Goal: Transaction & Acquisition: Purchase product/service

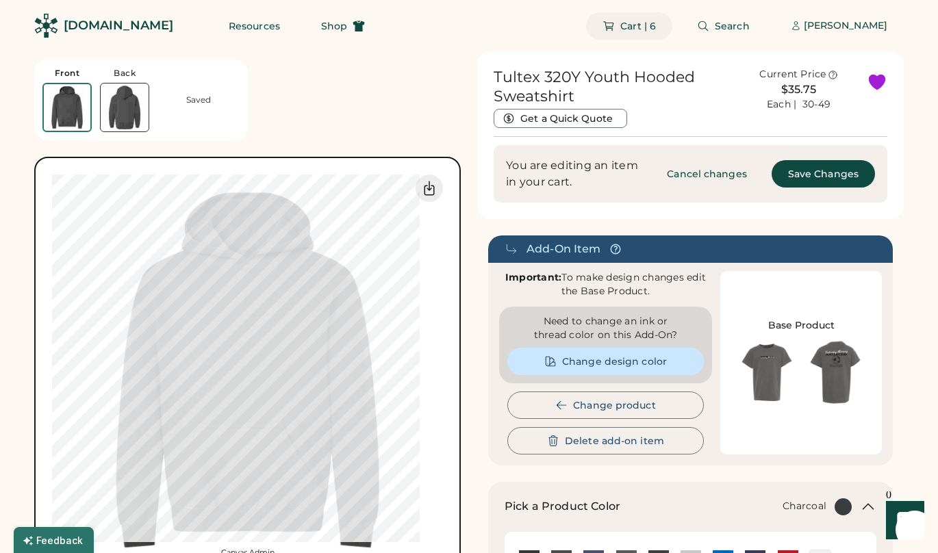
click at [653, 28] on span "Cart | 6" at bounding box center [638, 26] width 36 height 10
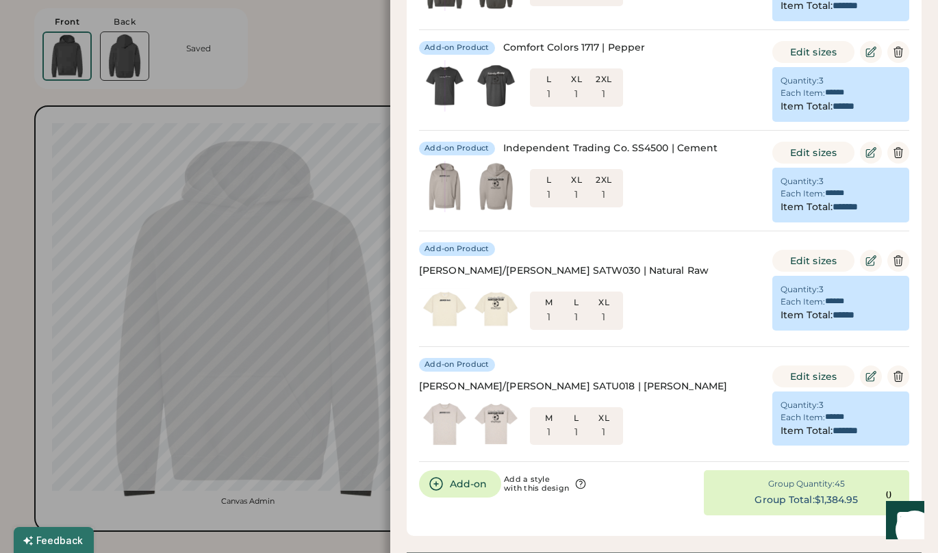
scroll to position [272, 0]
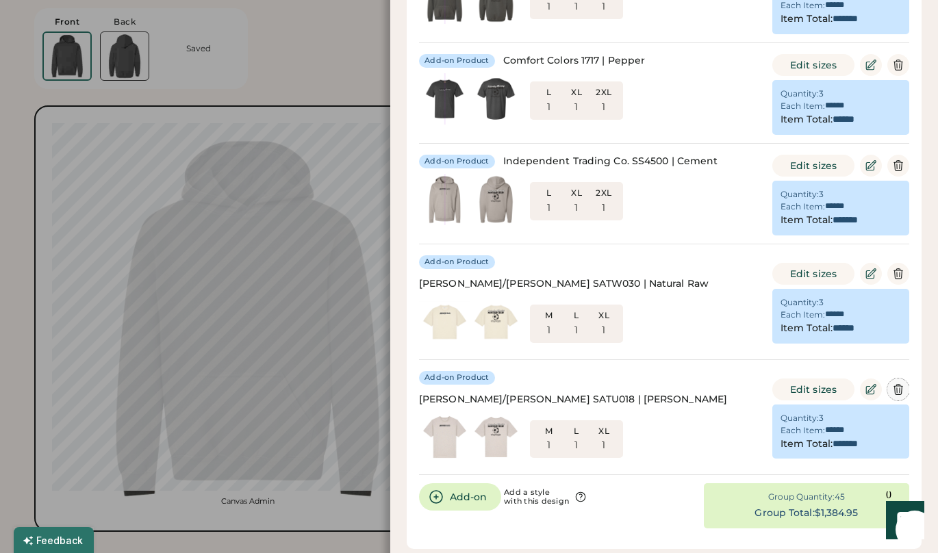
click at [899, 384] on icon at bounding box center [898, 389] width 8 height 10
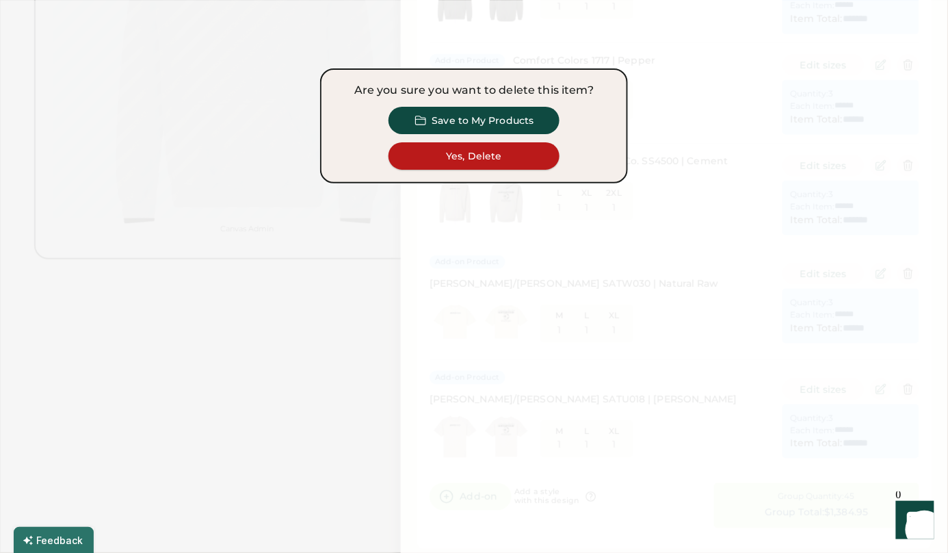
click at [515, 151] on button "Yes, Delete" at bounding box center [474, 155] width 171 height 27
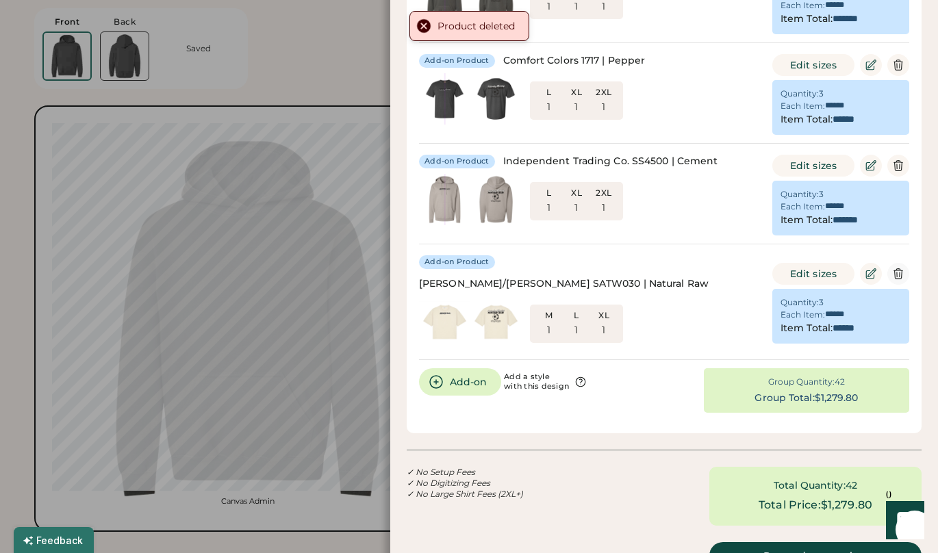
click at [904, 265] on button at bounding box center [898, 274] width 22 height 22
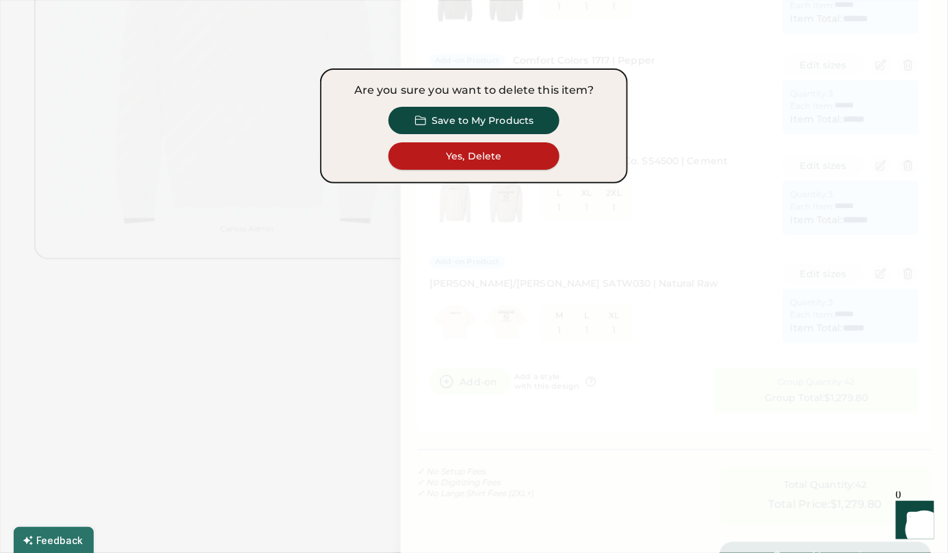
click at [520, 159] on button "Yes, Delete" at bounding box center [474, 155] width 171 height 27
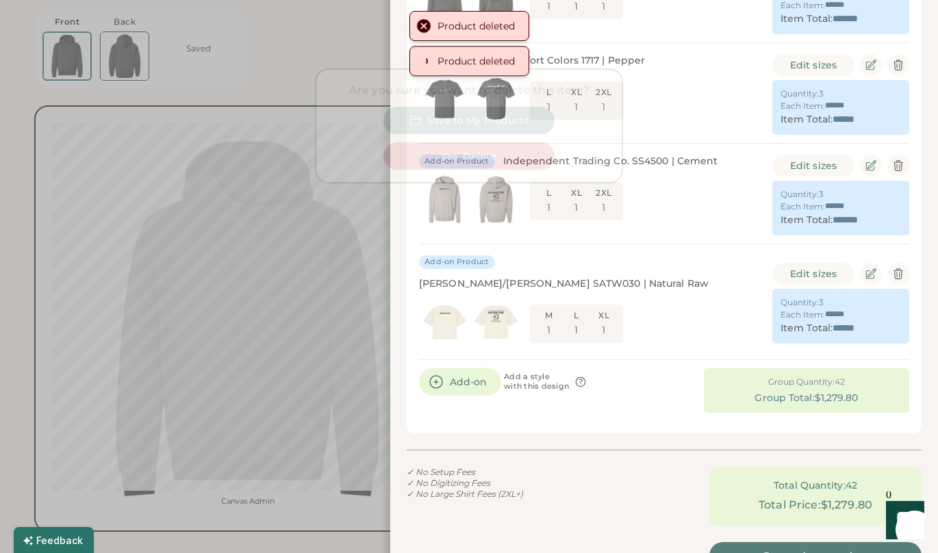
type input "**"
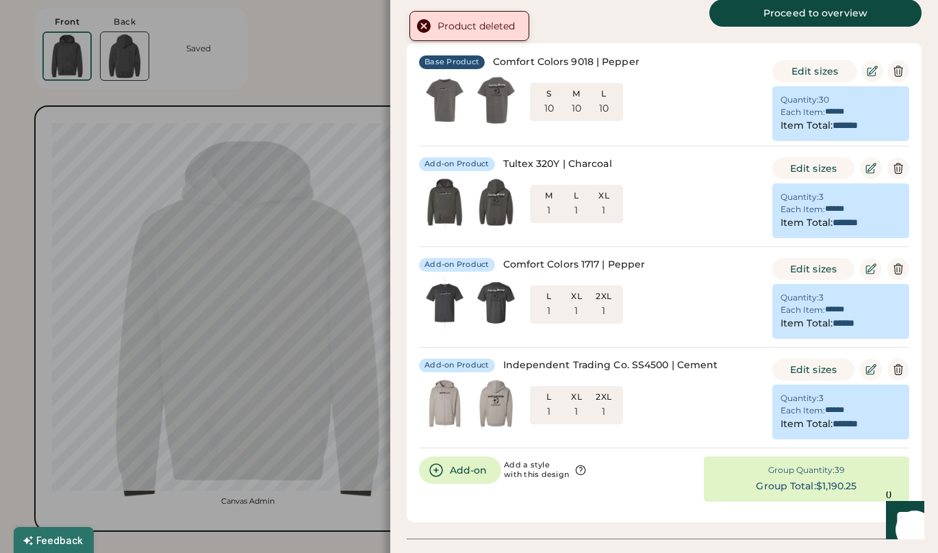
scroll to position [67, 0]
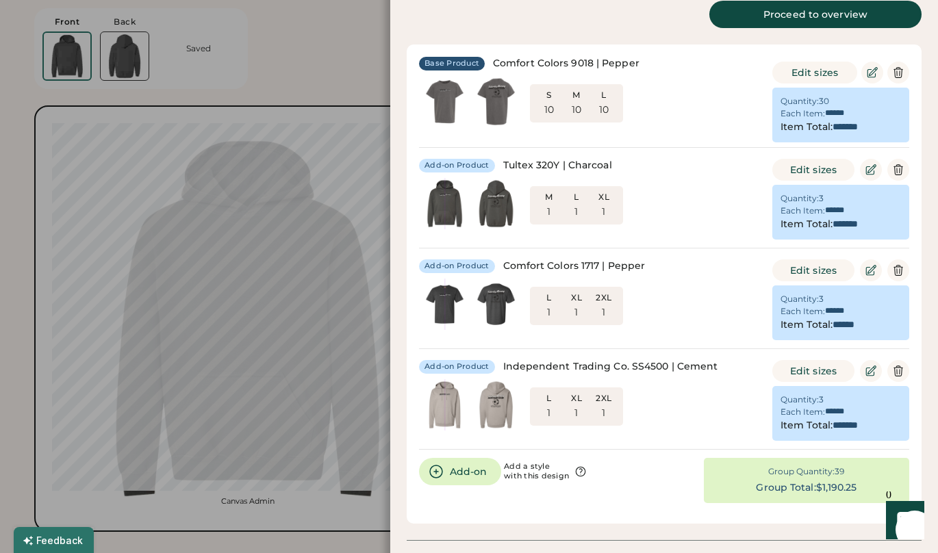
click at [710, 323] on div "L 1 XL 1 2XL 1" at bounding box center [589, 306] width 341 height 55
drag, startPoint x: 697, startPoint y: 175, endPoint x: 699, endPoint y: 196, distance: 20.6
click at [699, 196] on div "Add-on Product Tultex 320Y | Charcoal M 1 L 1 XL 1" at bounding box center [589, 196] width 341 height 74
click at [694, 107] on div "S 10 M 10 L 10" at bounding box center [589, 103] width 341 height 55
click at [870, 69] on icon at bounding box center [872, 72] width 12 height 12
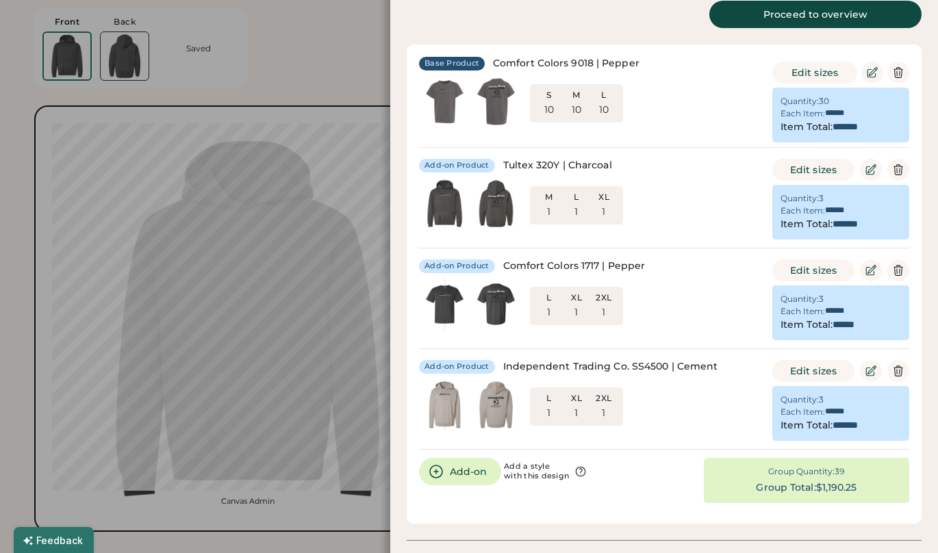
type input "**"
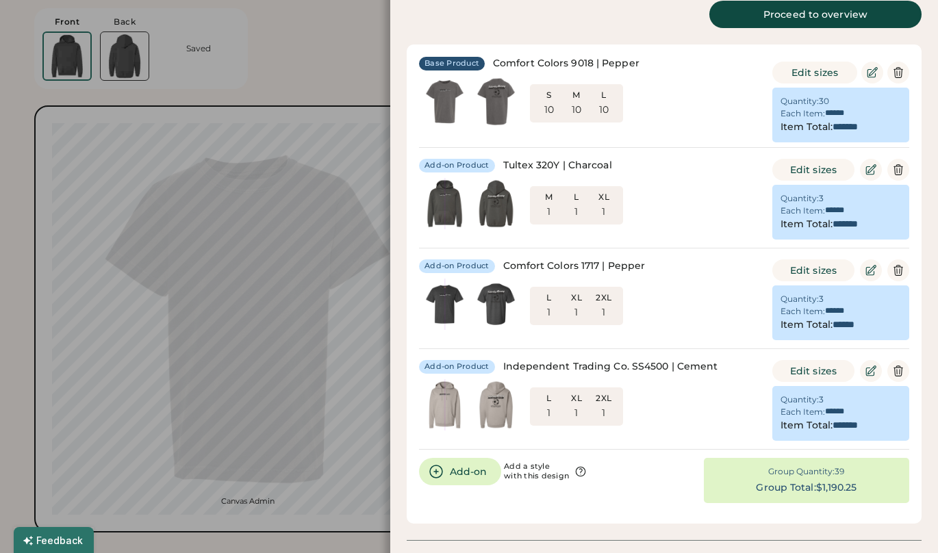
type input "**"
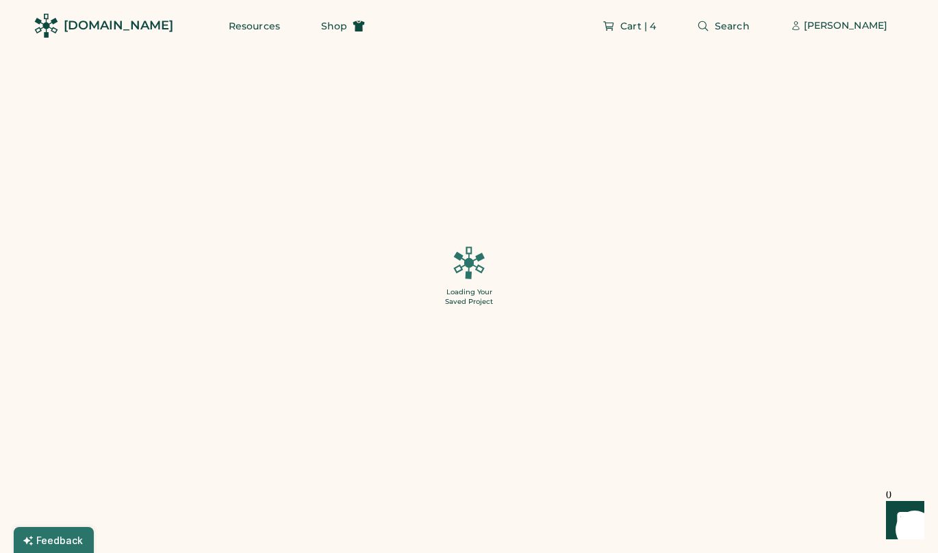
type input "******"
type input "**"
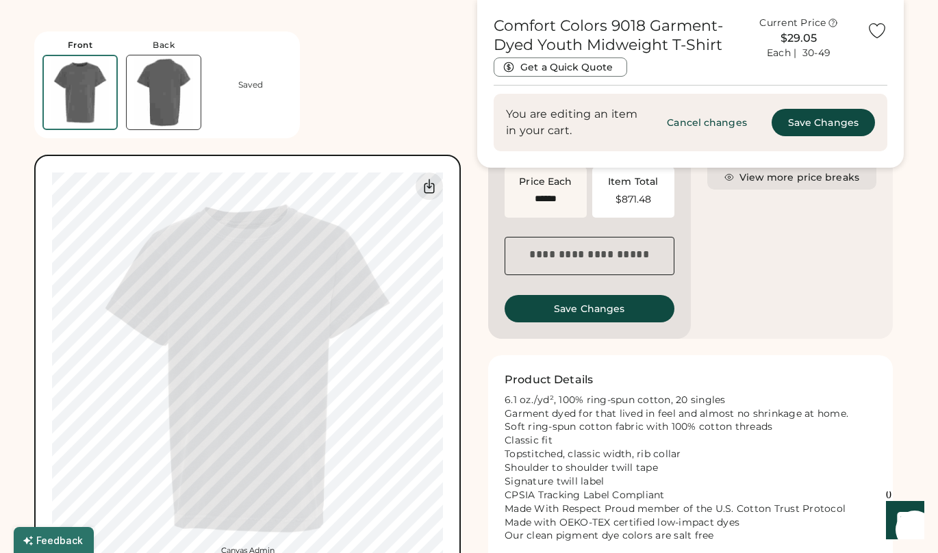
scroll to position [835, 0]
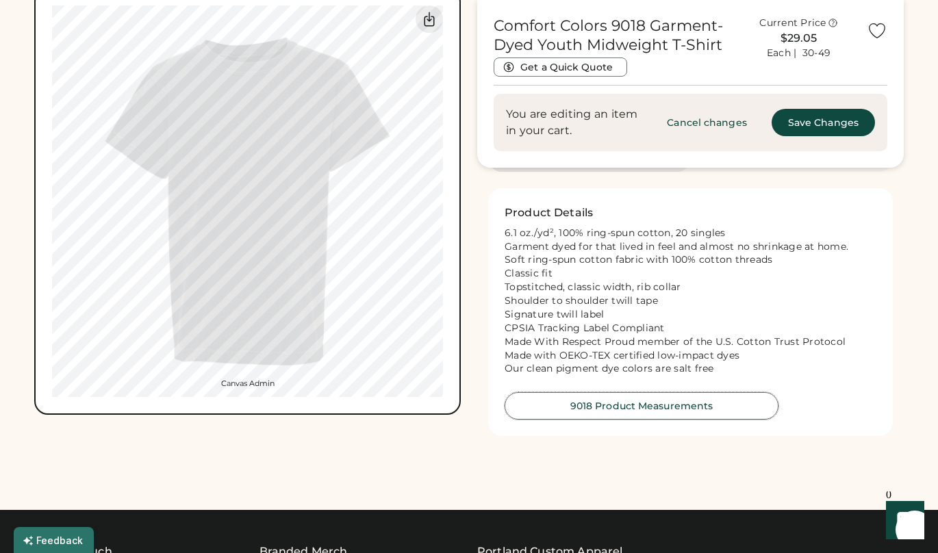
click at [749, 324] on div "6.1 oz./yd², 100% ring-spun cotton, 20 singles Garment dyed for that lived in f…" at bounding box center [690, 302] width 372 height 150
click at [657, 420] on button "9018 Product Measurements" at bounding box center [641, 405] width 274 height 27
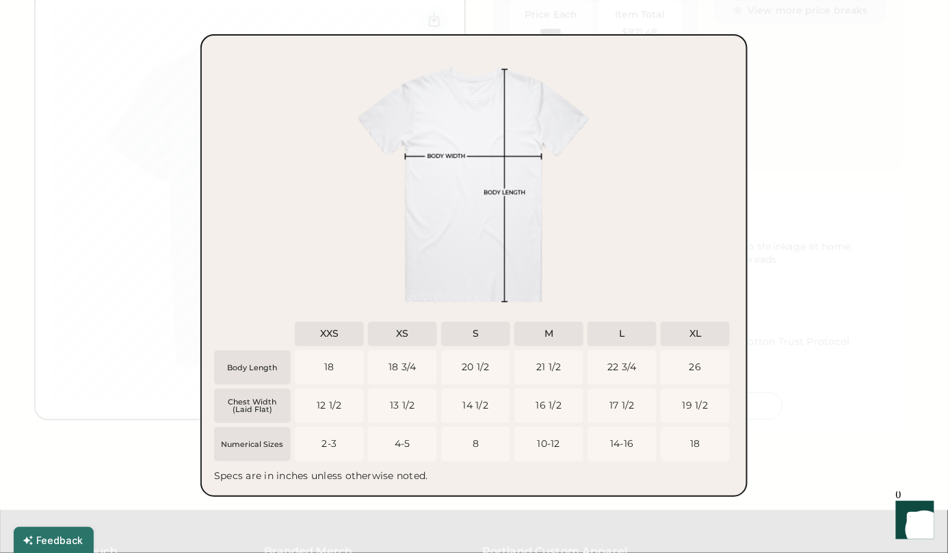
click at [811, 312] on div at bounding box center [474, 276] width 948 height 553
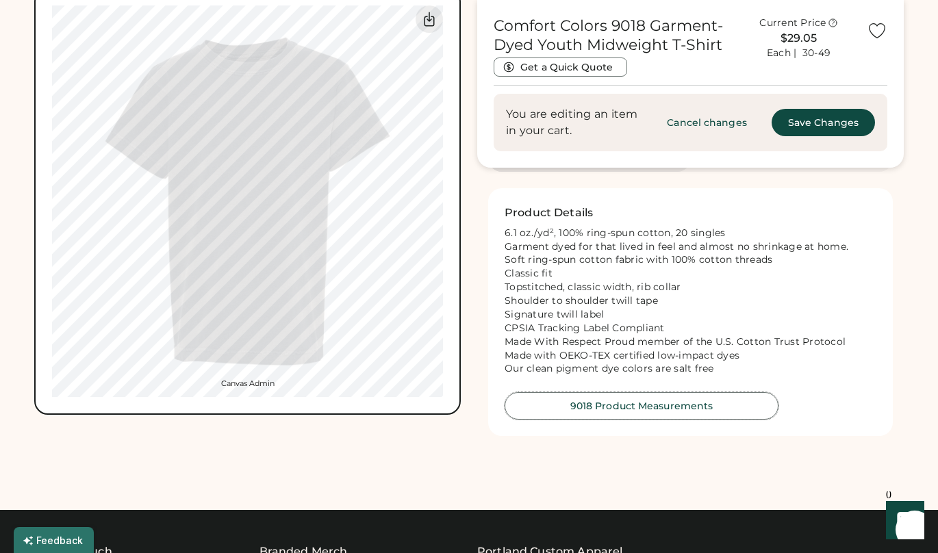
click at [680, 420] on button "9018 Product Measurements" at bounding box center [641, 405] width 274 height 27
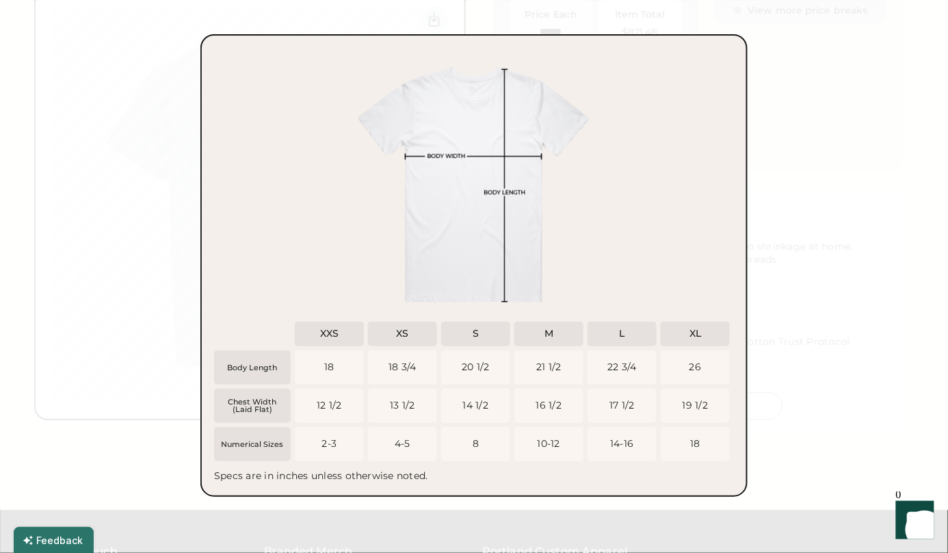
click at [870, 349] on div at bounding box center [474, 276] width 948 height 553
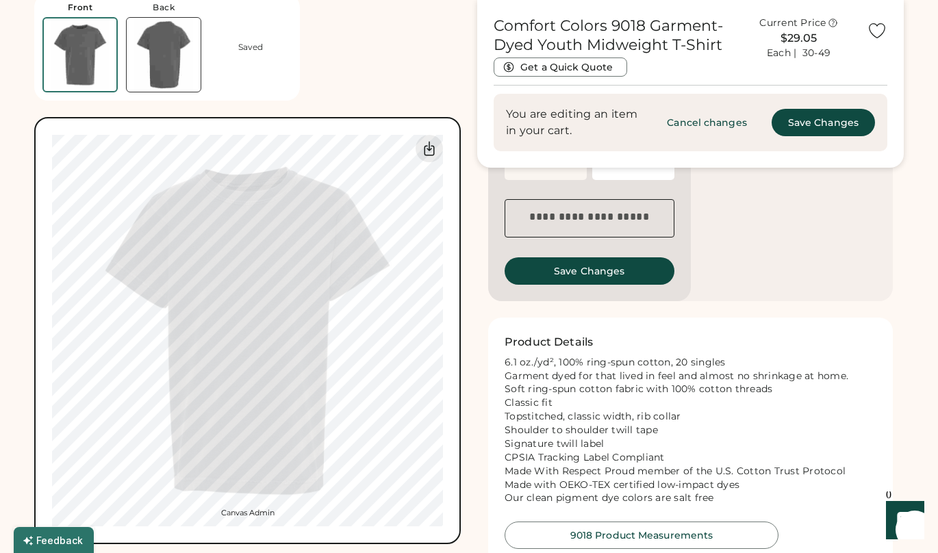
scroll to position [840, 0]
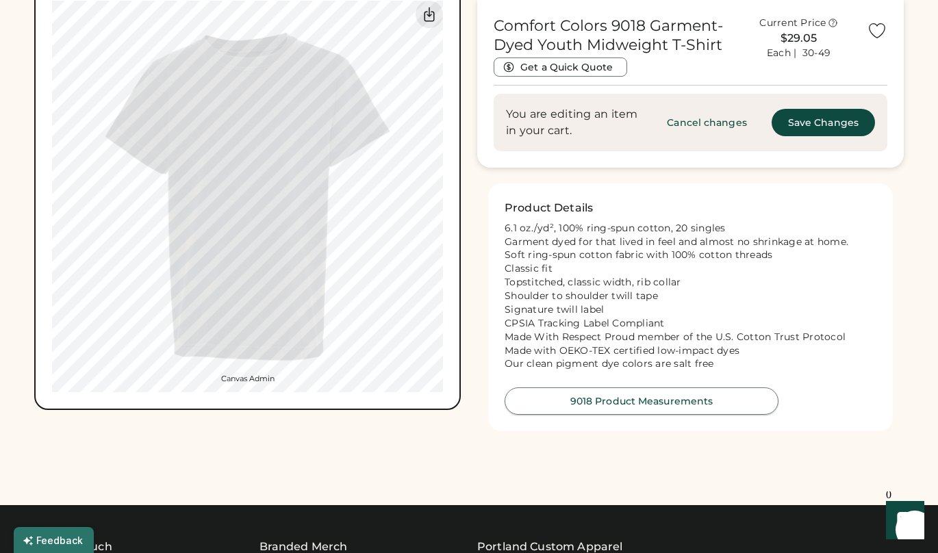
click at [674, 415] on button "9018 Product Measurements" at bounding box center [641, 400] width 274 height 27
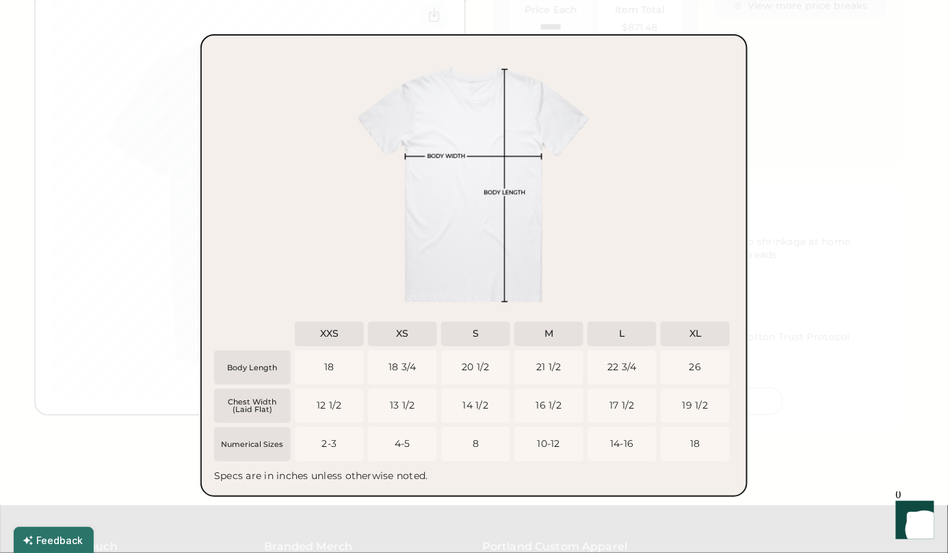
click at [396, 209] on img at bounding box center [474, 185] width 274 height 274
click at [480, 228] on img at bounding box center [474, 185] width 274 height 274
drag, startPoint x: 837, startPoint y: 280, endPoint x: 845, endPoint y: 294, distance: 16.0
click at [838, 283] on div at bounding box center [474, 276] width 948 height 553
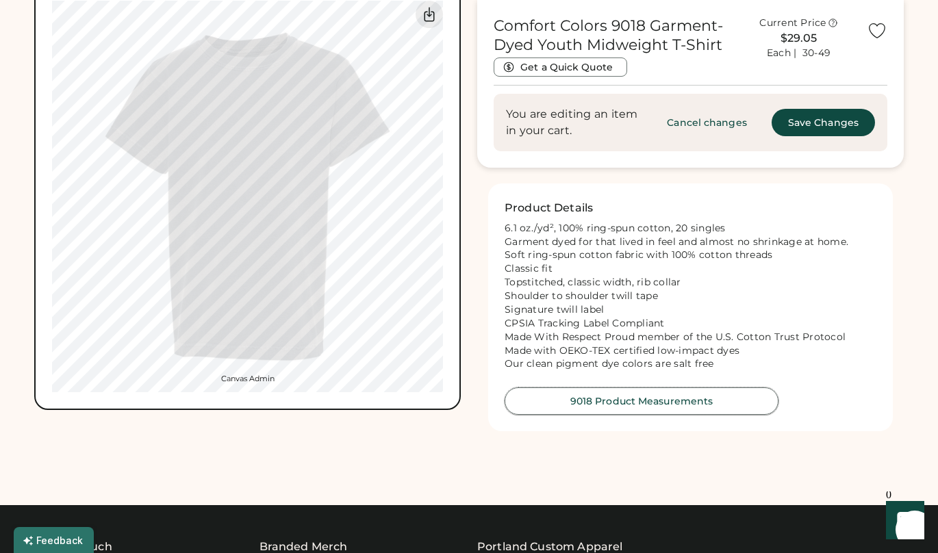
click at [683, 415] on button "9018 Product Measurements" at bounding box center [641, 400] width 274 height 27
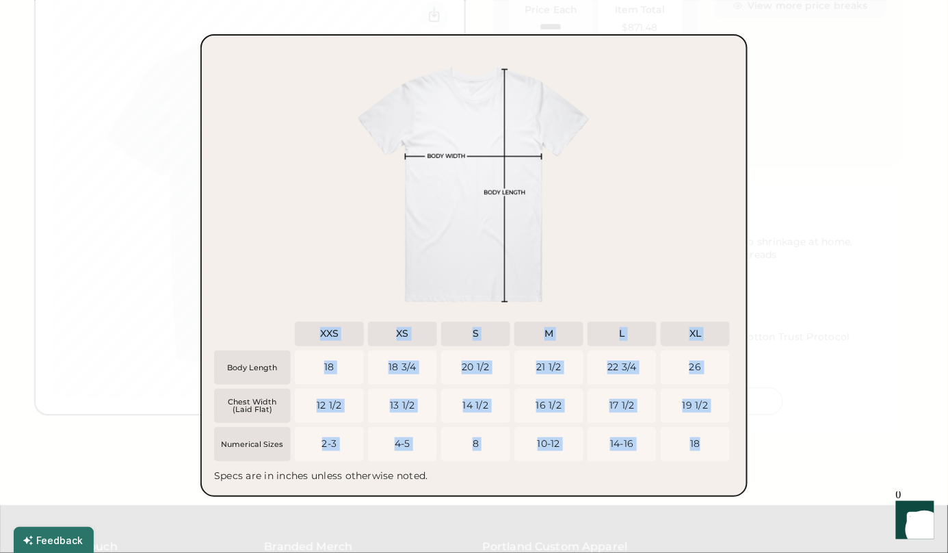
drag, startPoint x: 314, startPoint y: 332, endPoint x: 706, endPoint y: 438, distance: 405.6
click at [706, 438] on div "XXS 18 12 1/2 2-3 XS 18 3/4 13 1/2 4-5 S 20 1/2 14 1/2 8 M 21 1/2 16 1/2 10-12 …" at bounding box center [514, 394] width 439 height 144
copy div "XXS 18 12 1/2 2-3 XS 18 3/4 13 1/2 4-5 S 20 1/2 14 1/2 8 M 21 1/2 16 1/2 10-12 …"
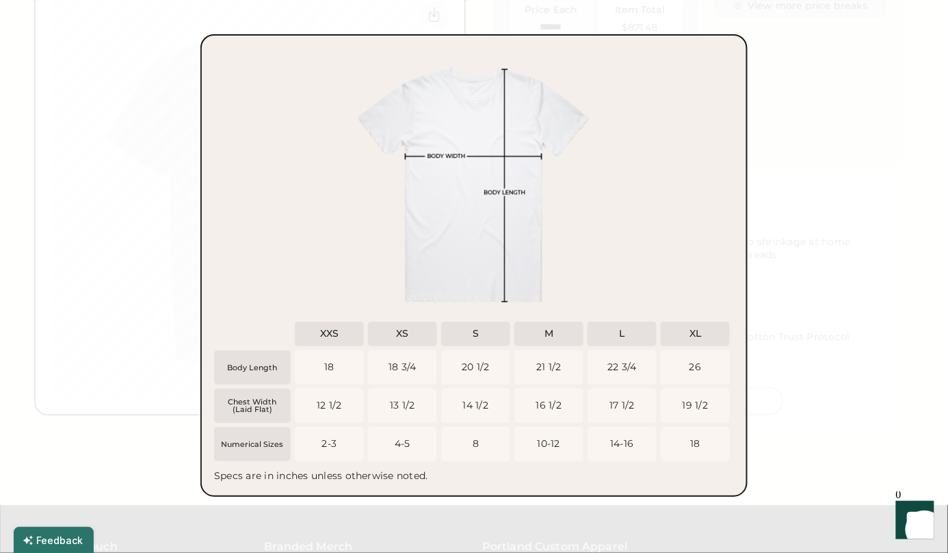
click at [643, 214] on div "Body Length Chest Width (Laid Flat) Numerical Sizes XXS 18 12 1/2 2-3 XS 18 3/4…" at bounding box center [474, 265] width 520 height 435
click at [850, 248] on div at bounding box center [474, 276] width 948 height 553
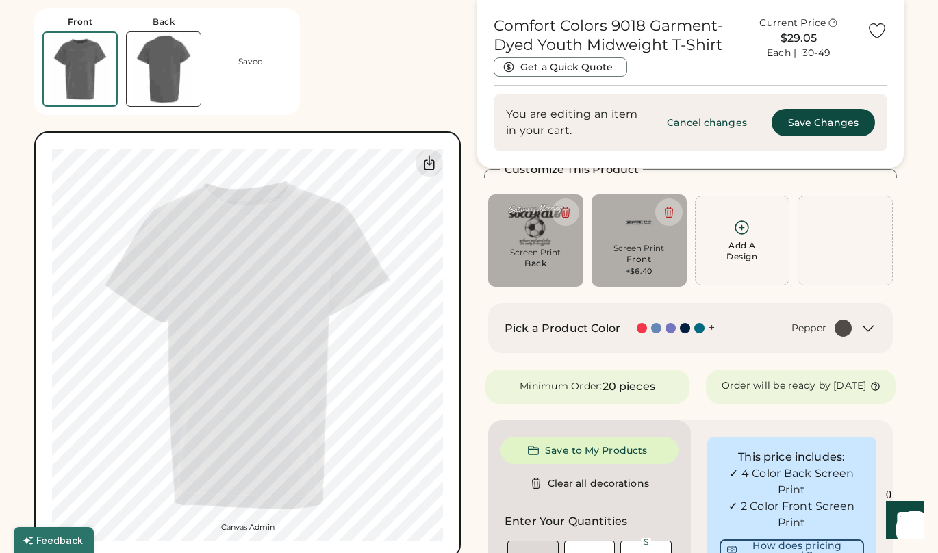
scroll to position [147, 0]
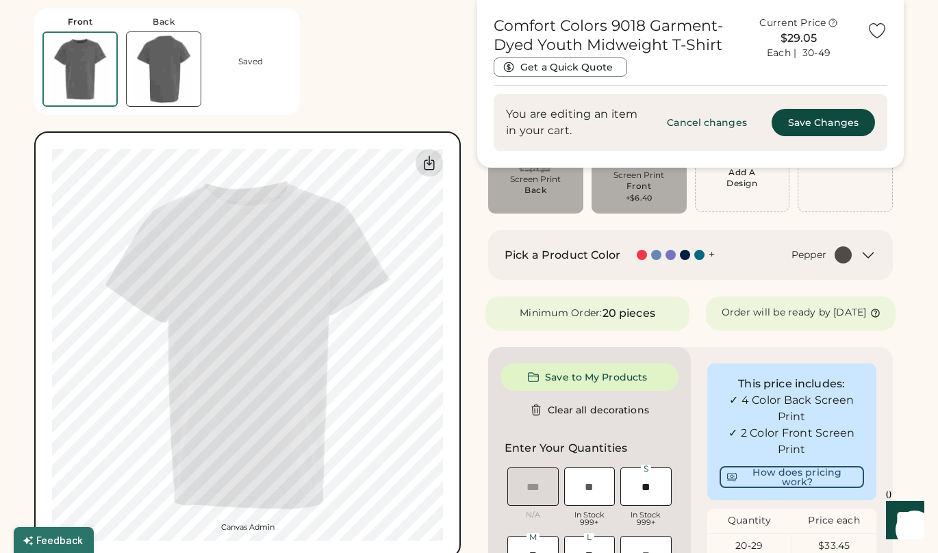
click at [426, 159] on icon at bounding box center [429, 163] width 10 height 14
click at [392, 68] on div "Front Back Saved Canvas Admin 0% 0%" at bounding box center [247, 279] width 426 height 558
click at [430, 61] on div "Front Back Saved Canvas Admin 0% 0%" at bounding box center [247, 279] width 426 height 558
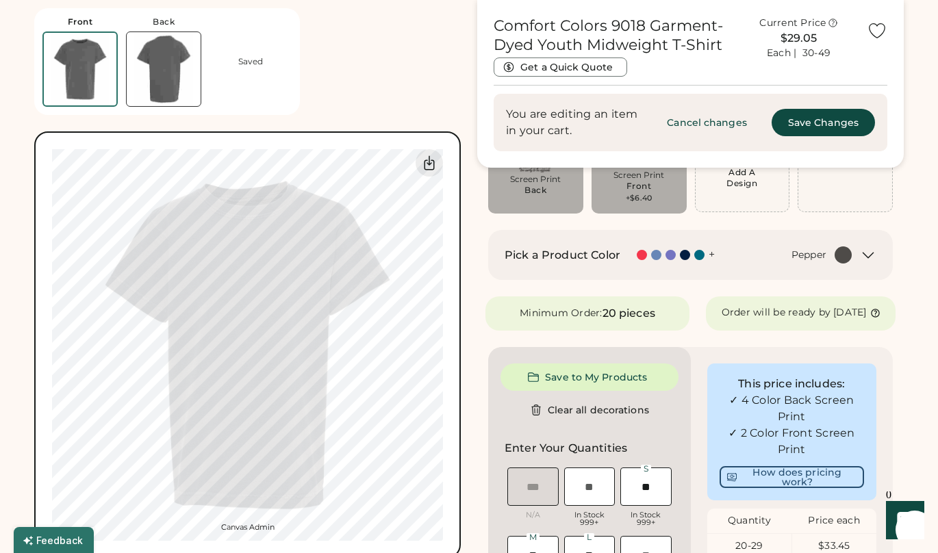
click at [393, 66] on div "Front Back Saved Canvas Admin 0% 0%" at bounding box center [247, 279] width 426 height 558
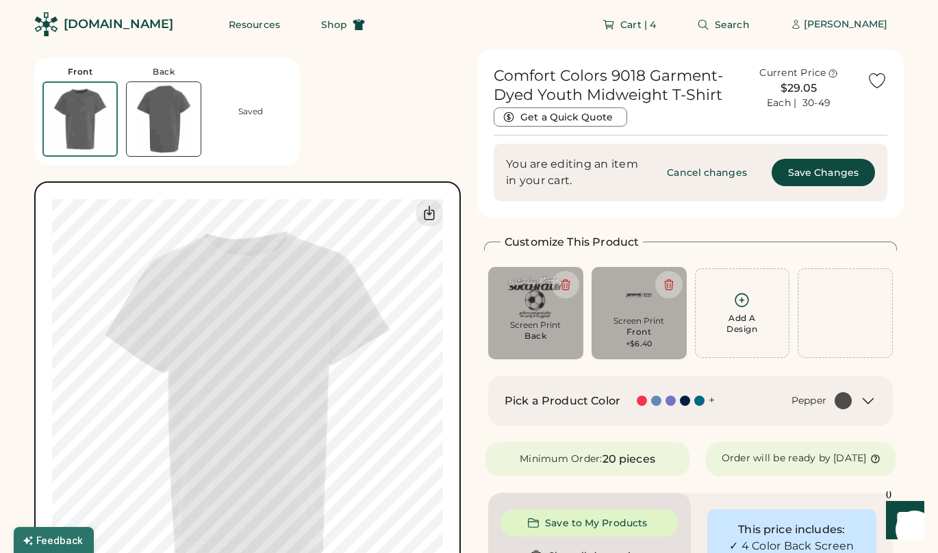
scroll to position [0, 0]
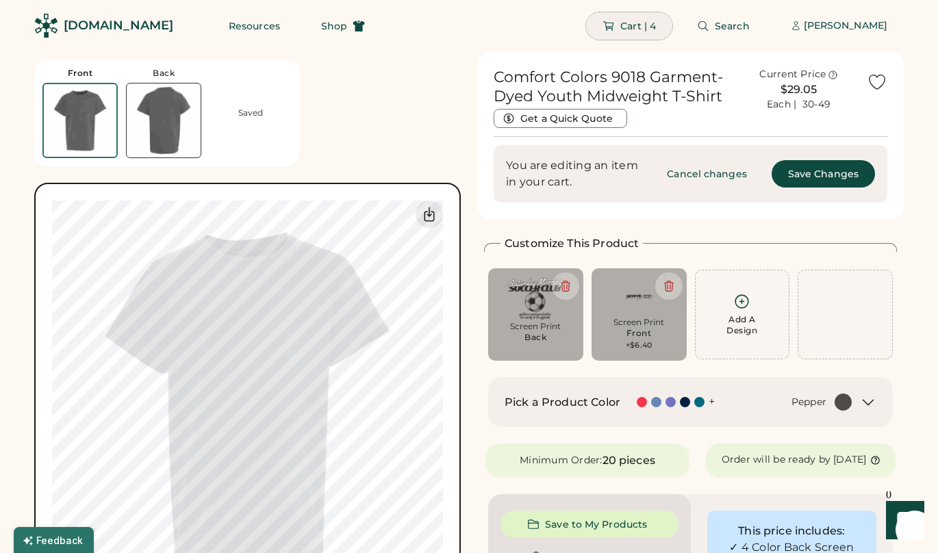
click at [636, 24] on span "Cart | 4" at bounding box center [638, 26] width 36 height 10
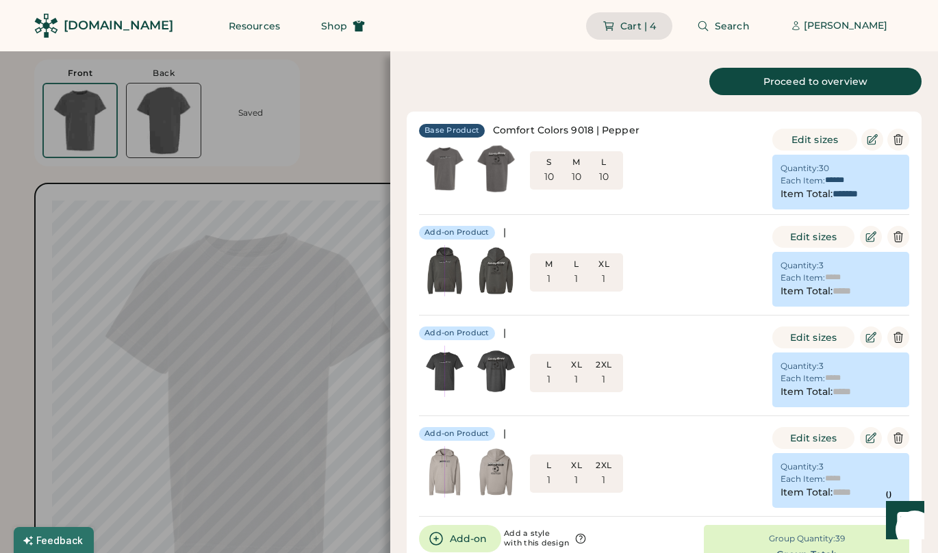
type input "******"
type input "*******"
type input "******"
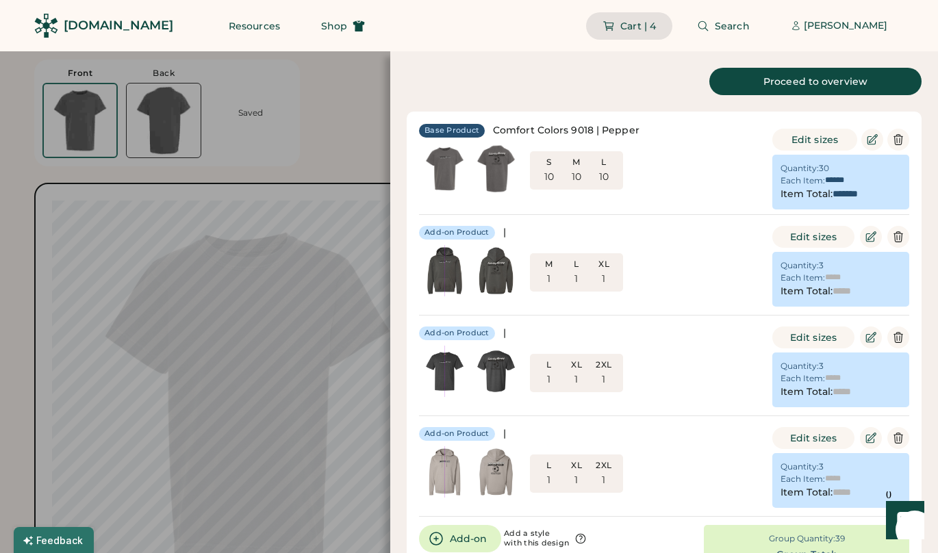
type input "*******"
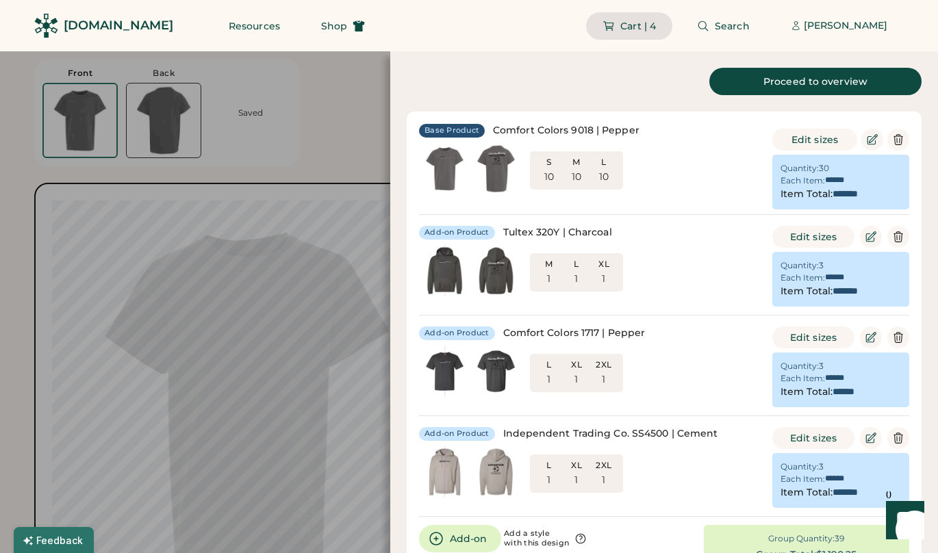
click at [325, 113] on div at bounding box center [469, 276] width 938 height 553
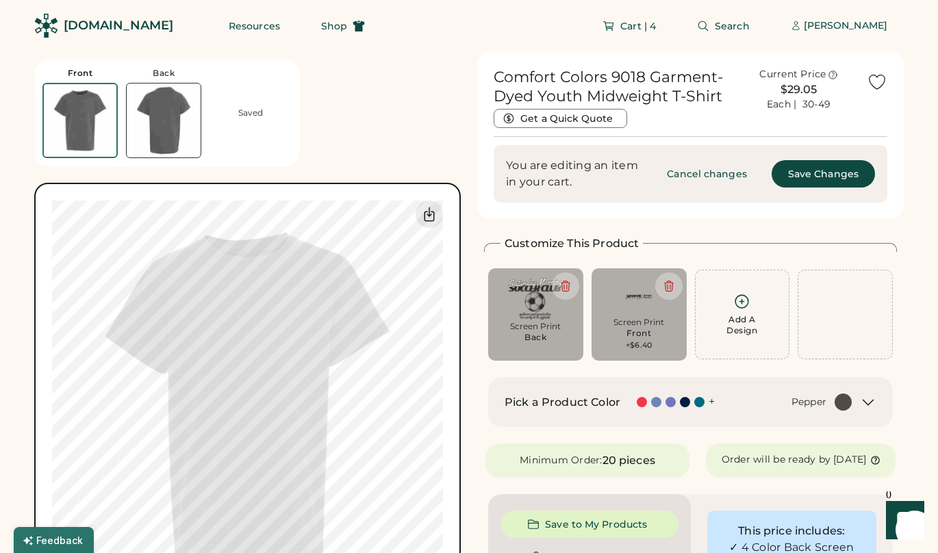
click at [870, 401] on icon at bounding box center [868, 402] width 10 height 5
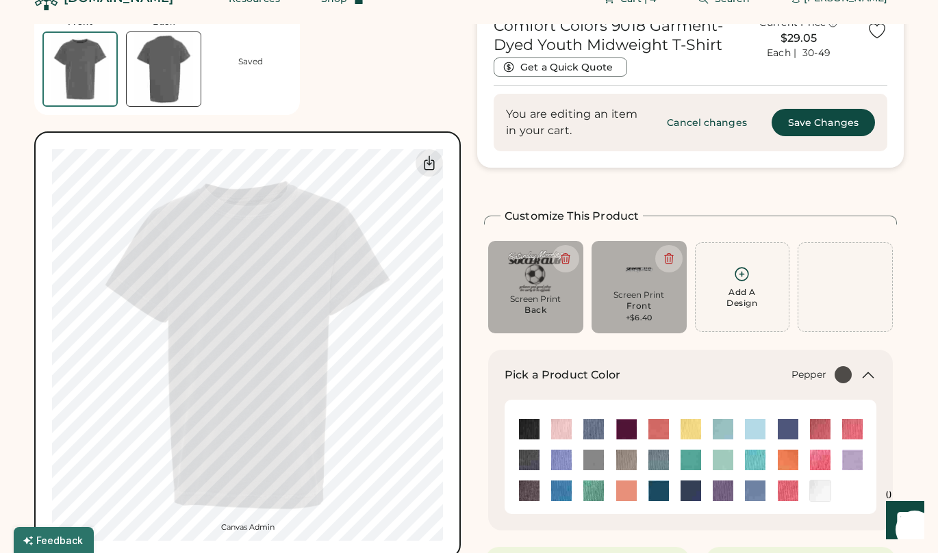
scroll to position [177, 0]
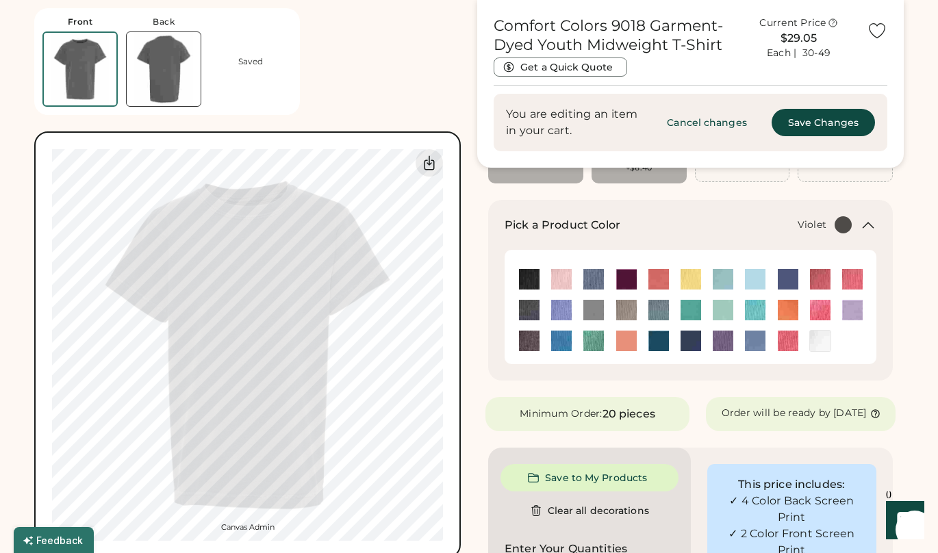
click at [723, 340] on img at bounding box center [722, 341] width 21 height 21
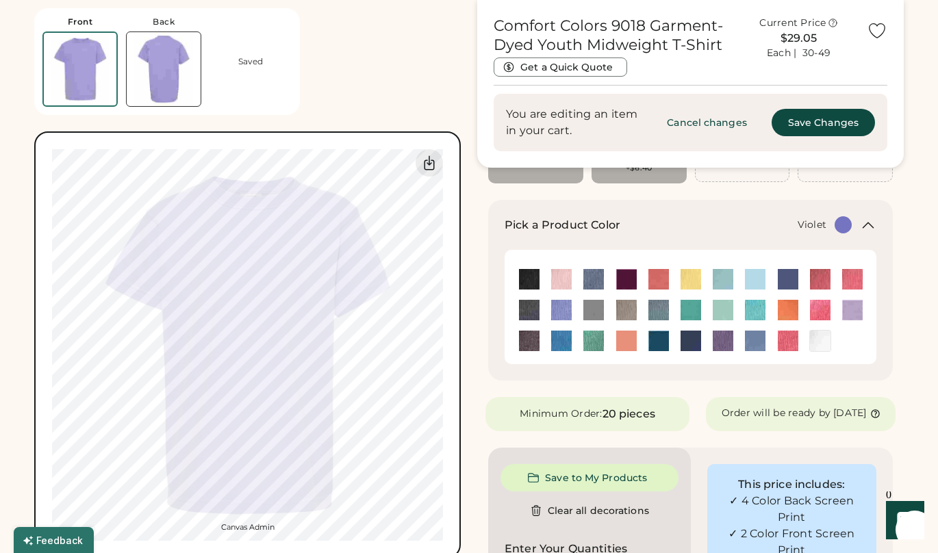
click at [167, 66] on img at bounding box center [164, 69] width 74 height 74
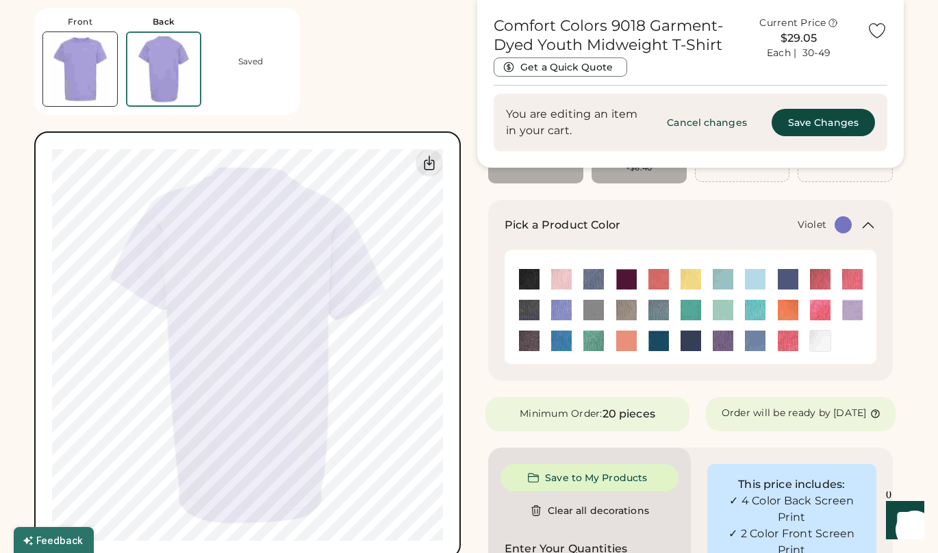
click at [79, 64] on img at bounding box center [80, 69] width 74 height 74
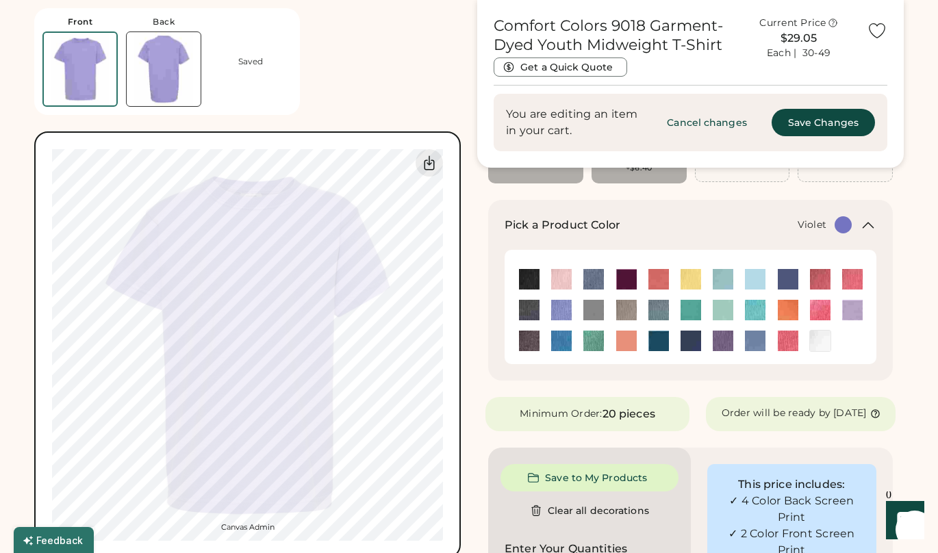
click at [723, 344] on img at bounding box center [722, 341] width 21 height 21
click at [526, 339] on img at bounding box center [529, 341] width 21 height 21
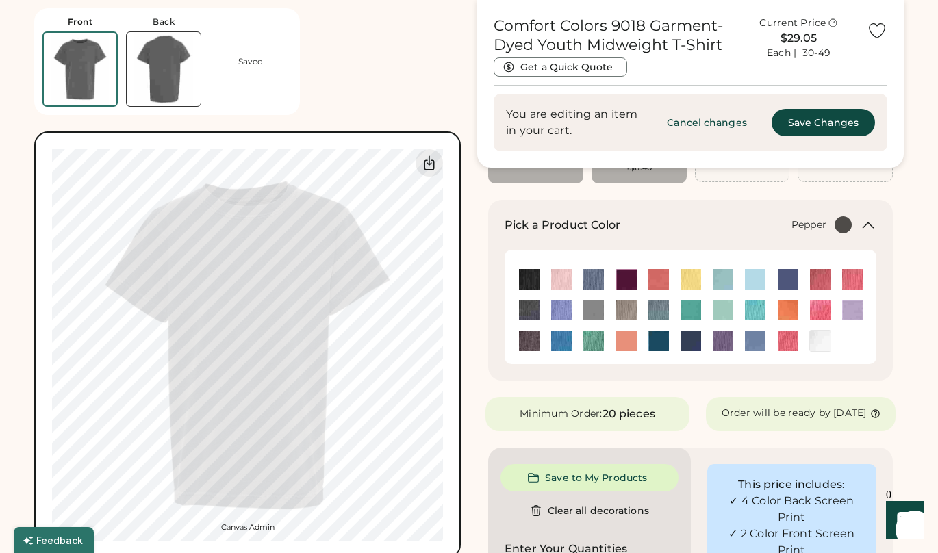
click at [178, 66] on img at bounding box center [164, 69] width 74 height 74
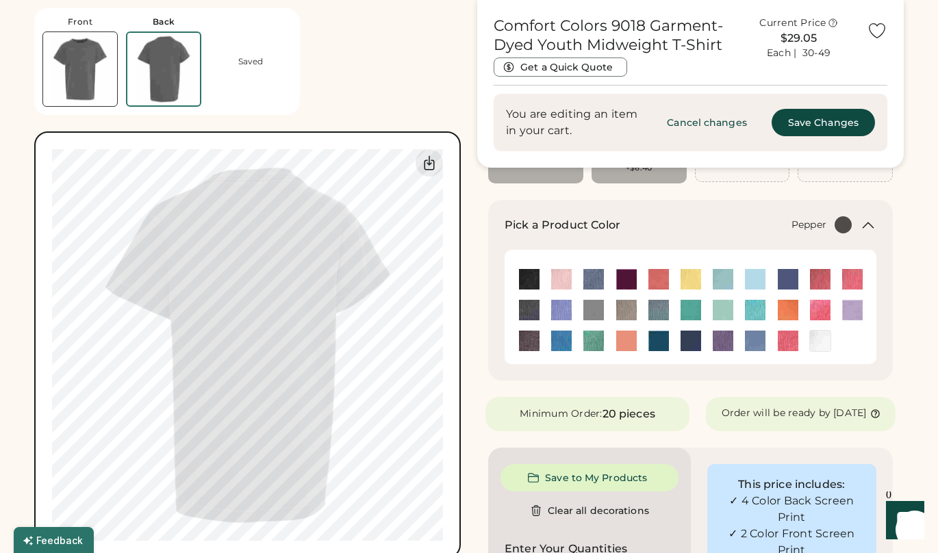
click at [391, 66] on div "Front Back Saved Canvas Admin 0% 0%" at bounding box center [247, 279] width 426 height 558
click at [398, 83] on div "Front Back Saved Canvas Admin 0% 0%" at bounding box center [247, 279] width 426 height 558
click at [398, 63] on div "Front Back Saved Canvas Admin 0% 0%" at bounding box center [247, 279] width 426 height 558
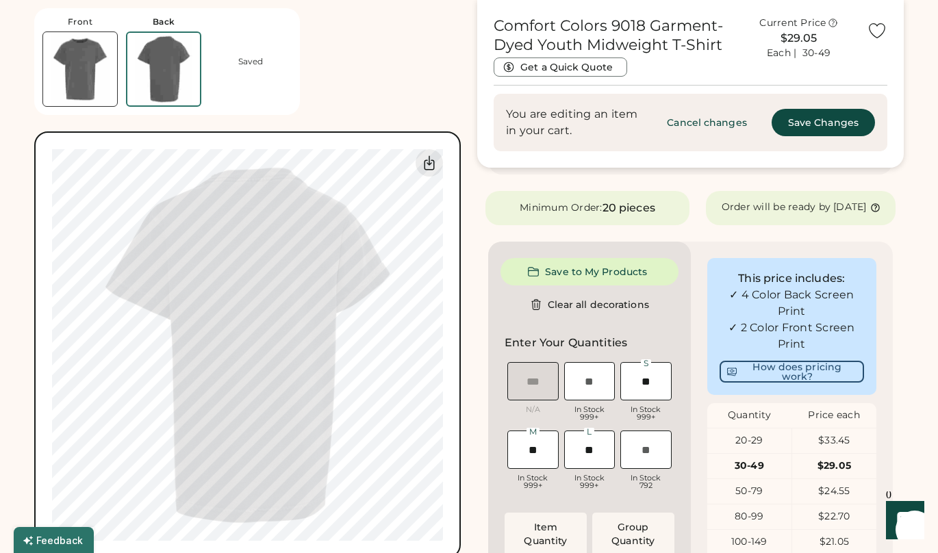
scroll to position [389, 0]
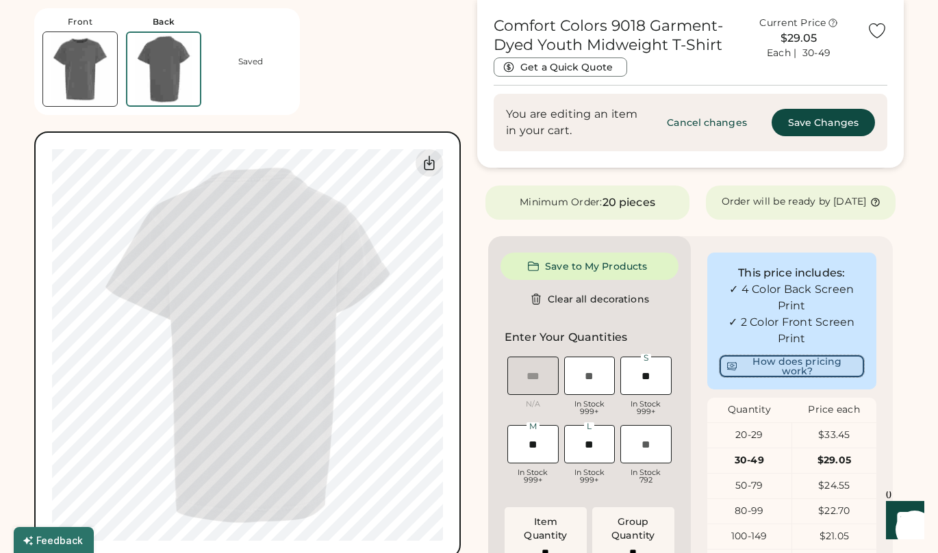
click at [843, 377] on button "How does pricing work?" at bounding box center [791, 366] width 145 height 22
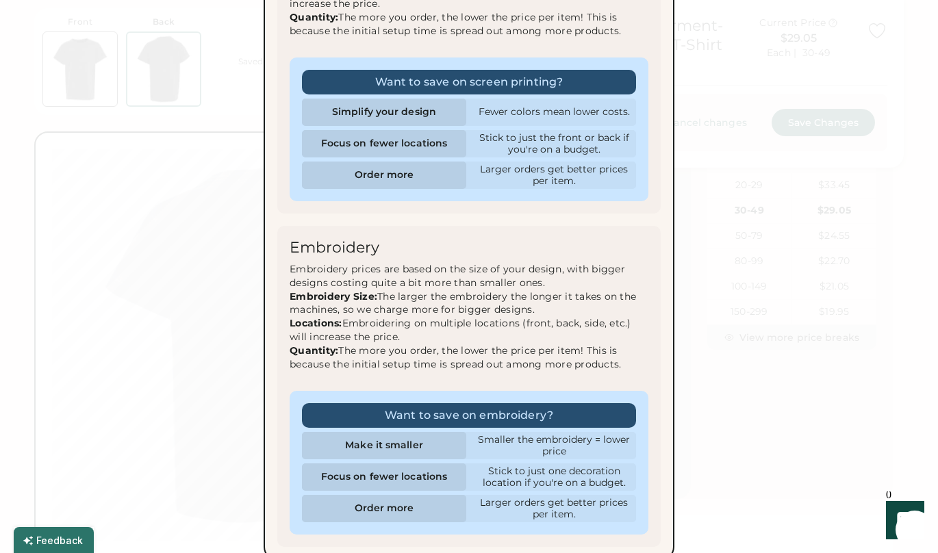
scroll to position [296, 0]
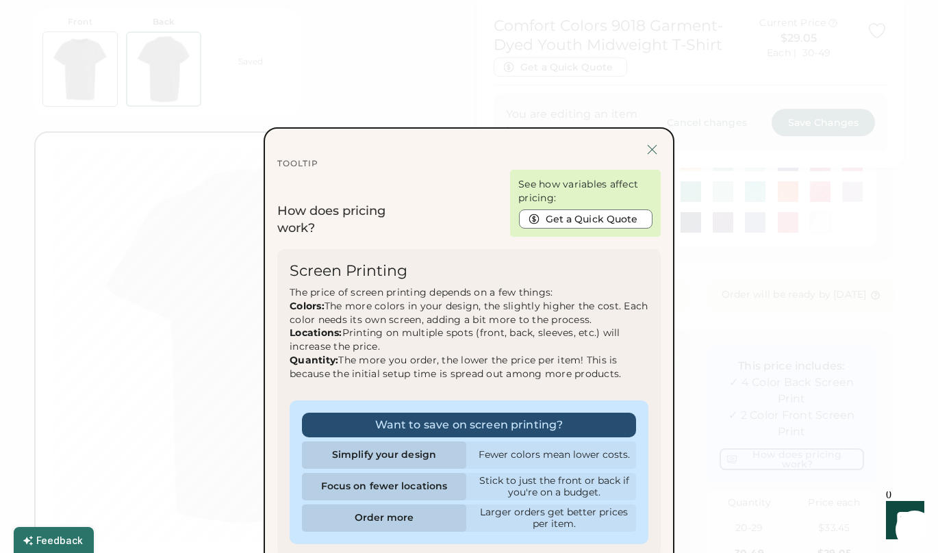
click at [652, 149] on div at bounding box center [651, 149] width 17 height 17
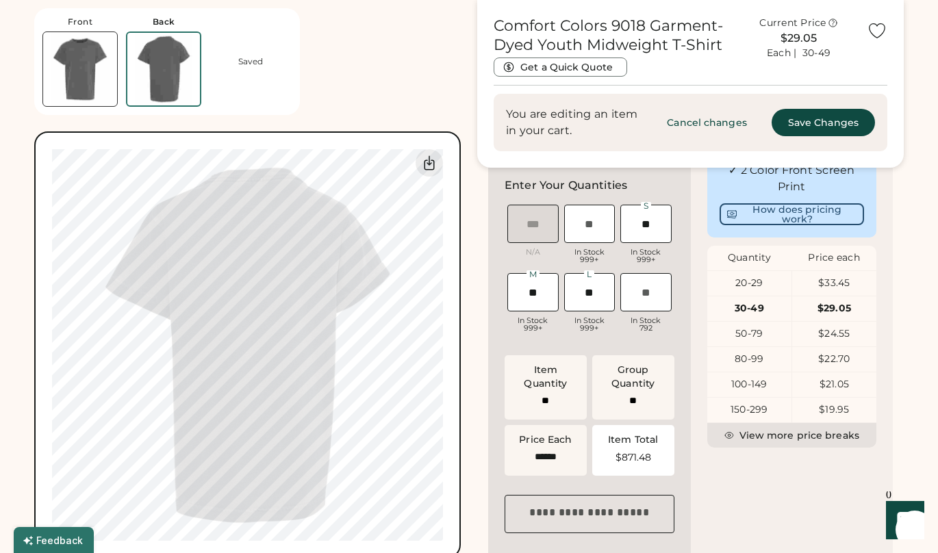
scroll to position [544, 0]
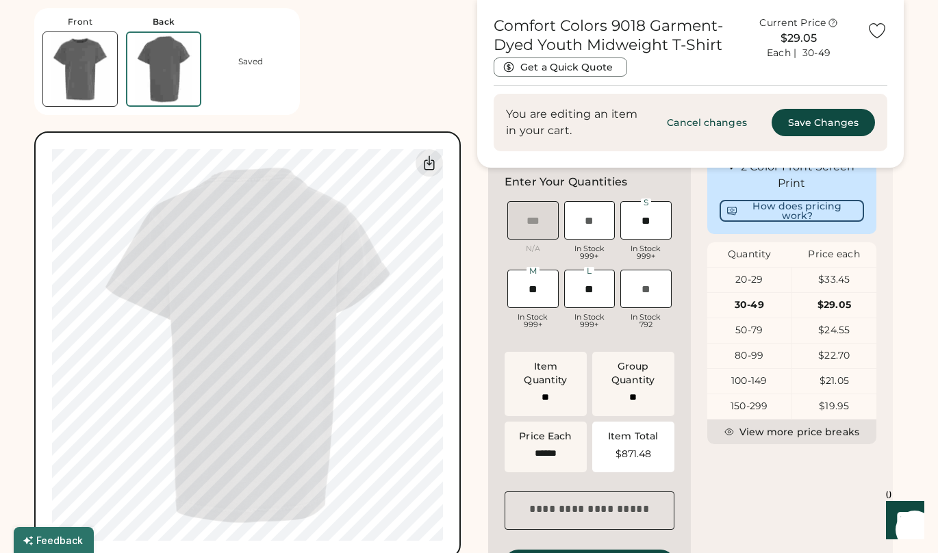
click at [896, 328] on div "Comfort Colors 9018 Garment-Dyed Youth Midweight T-Shirt Get a Quick Quote Curr…" at bounding box center [690, 194] width 426 height 1375
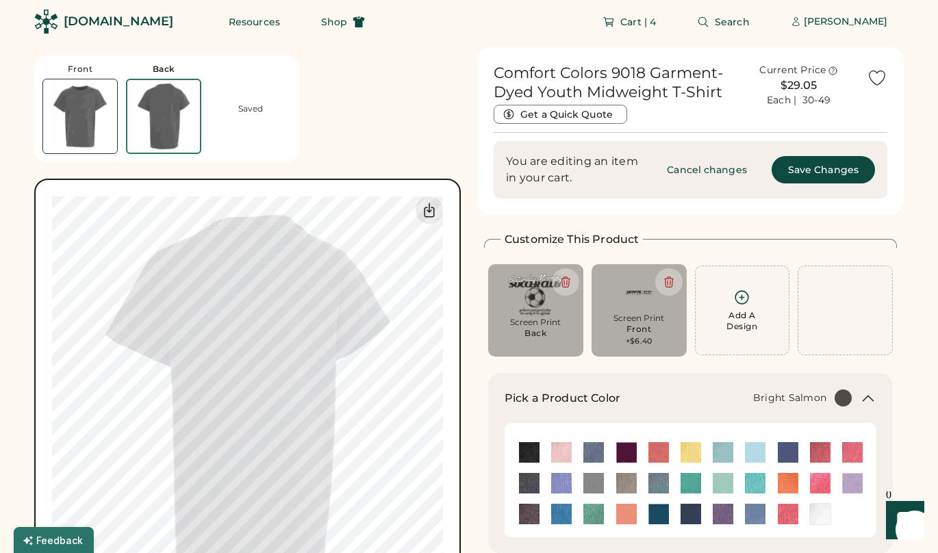
scroll to position [0, 0]
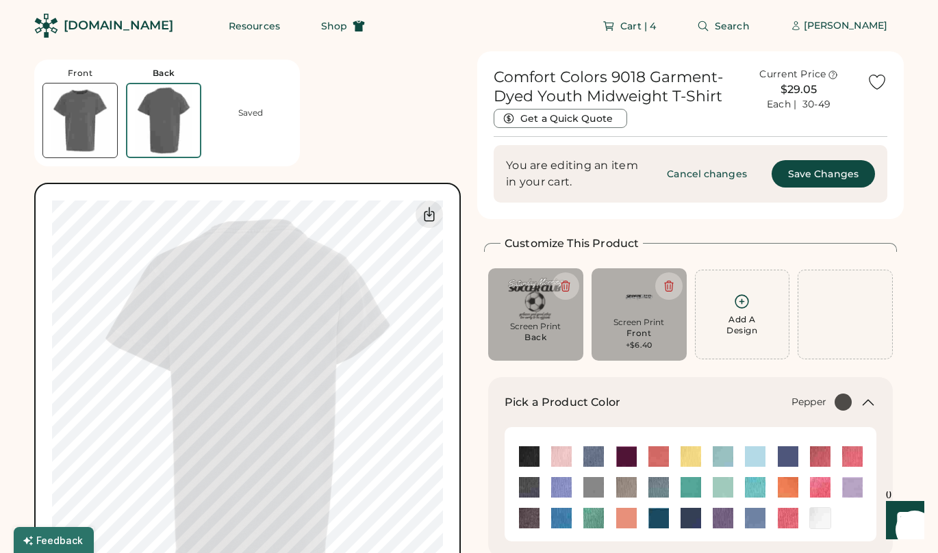
click at [413, 133] on div "Front Back Saved Canvas Admin 0% 0%" at bounding box center [247, 330] width 426 height 558
